Goal: Information Seeking & Learning: Learn about a topic

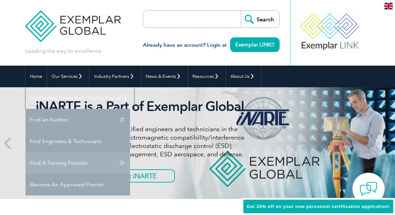
click at [130, 152] on link "Find A Training Provider" at bounding box center [77, 163] width 105 height 22
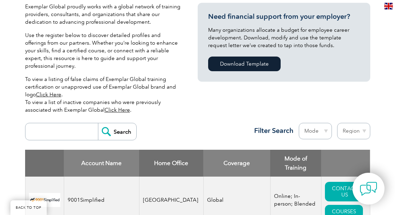
scroll to position [214, 0]
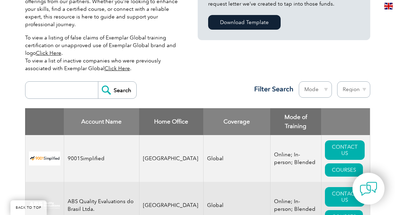
click at [66, 82] on input "search" at bounding box center [63, 90] width 69 height 17
type input "CDG"
click at [128, 82] on input "Search" at bounding box center [117, 90] width 38 height 17
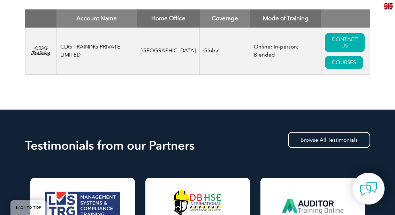
scroll to position [316, 0]
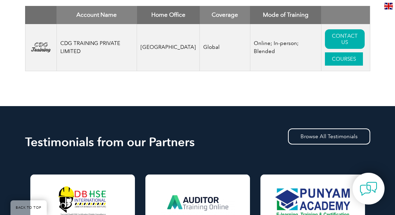
click at [333, 57] on link "COURSES" at bounding box center [344, 58] width 38 height 13
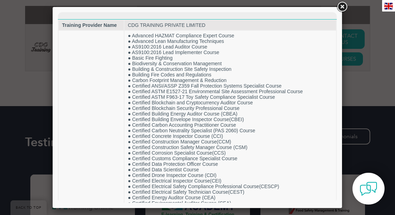
scroll to position [0, 0]
